Goal: Find contact information

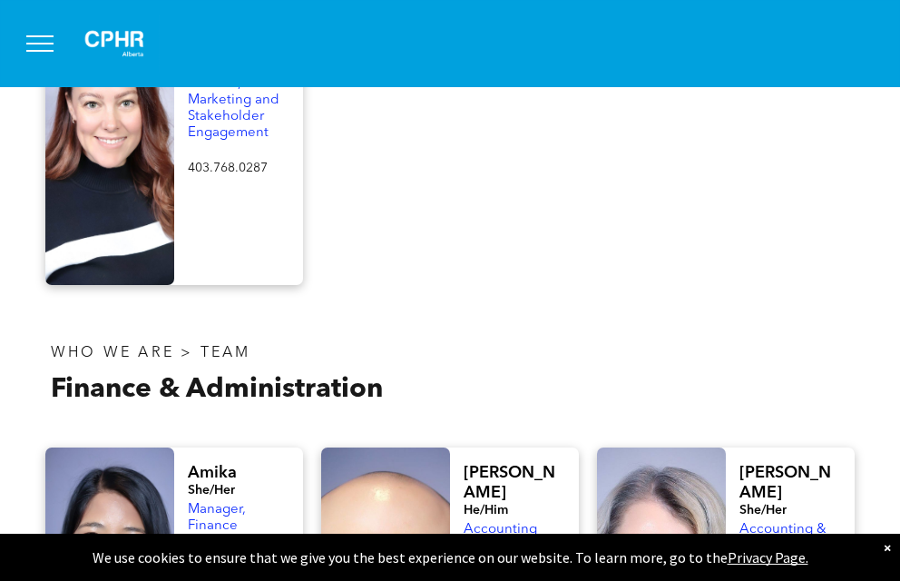
scroll to position [3136, 0]
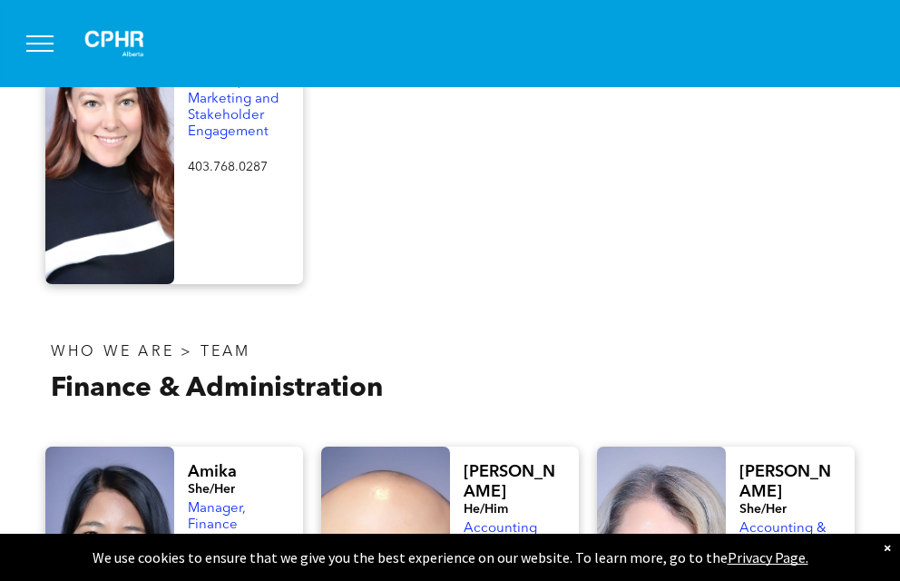
scroll to position [3145, 0]
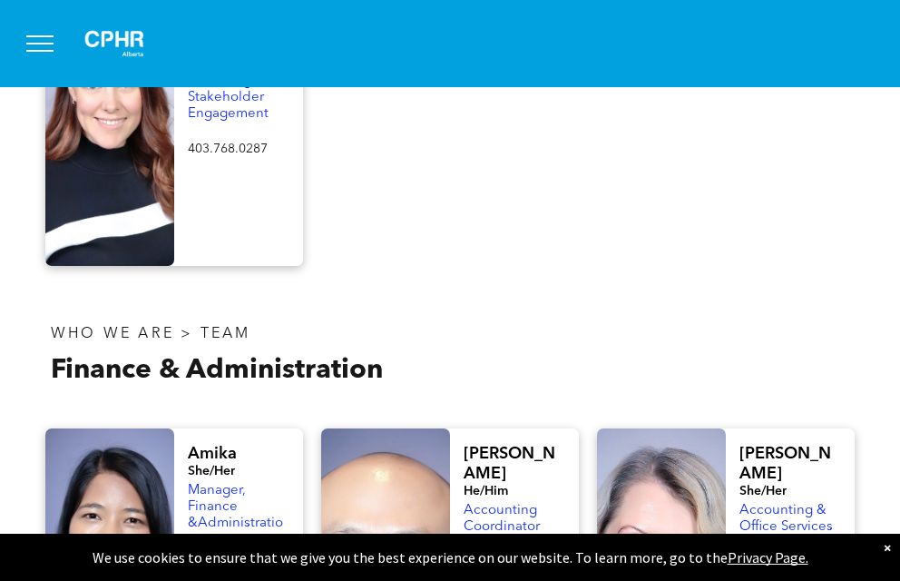
drag, startPoint x: 465, startPoint y: 272, endPoint x: 516, endPoint y: 285, distance: 53.3
click at [516, 554] on p "[EMAIL_ADDRESS][DOMAIN_NAME]" at bounding box center [515, 585] width 102 height 62
copy span "[EMAIL_ADDRESS][DOMAIN_NAME]"
drag, startPoint x: 464, startPoint y: 182, endPoint x: 509, endPoint y: 186, distance: 45.5
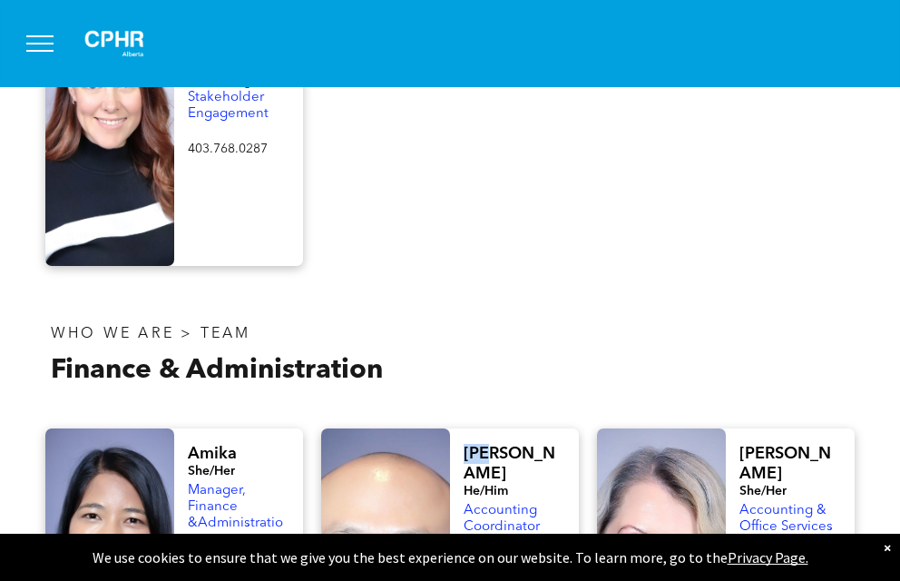
click at [509, 444] on h4 "[PERSON_NAME]" at bounding box center [515, 464] width 102 height 40
copy span "[PERSON_NAME]"
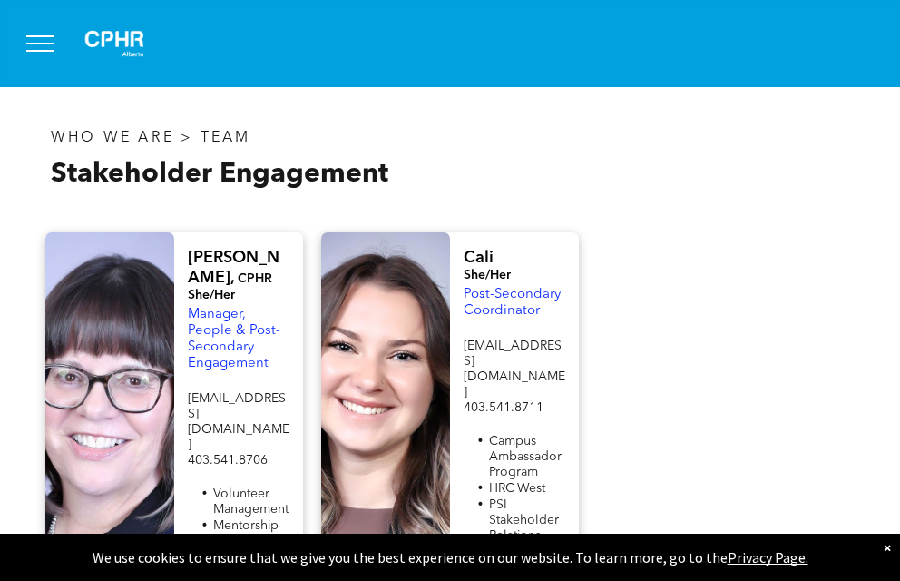
scroll to position [1490, 0]
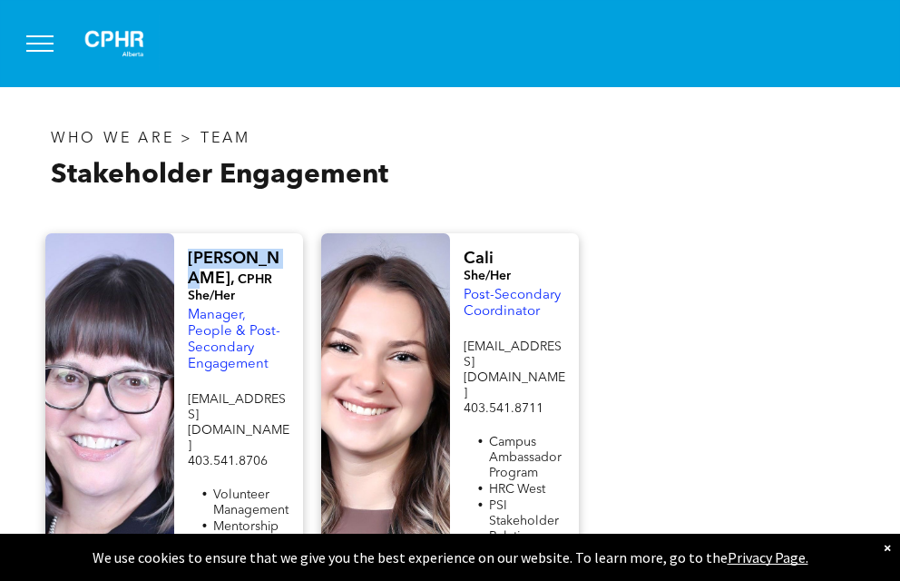
drag, startPoint x: 186, startPoint y: 180, endPoint x: 298, endPoint y: 172, distance: 112.7
click at [298, 233] on div "[PERSON_NAME], CPHR She/Her Manager, People & Post-Secondary Engagement [EMAIL_…" at bounding box center [238, 443] width 129 height 421
